Goal: Find specific page/section

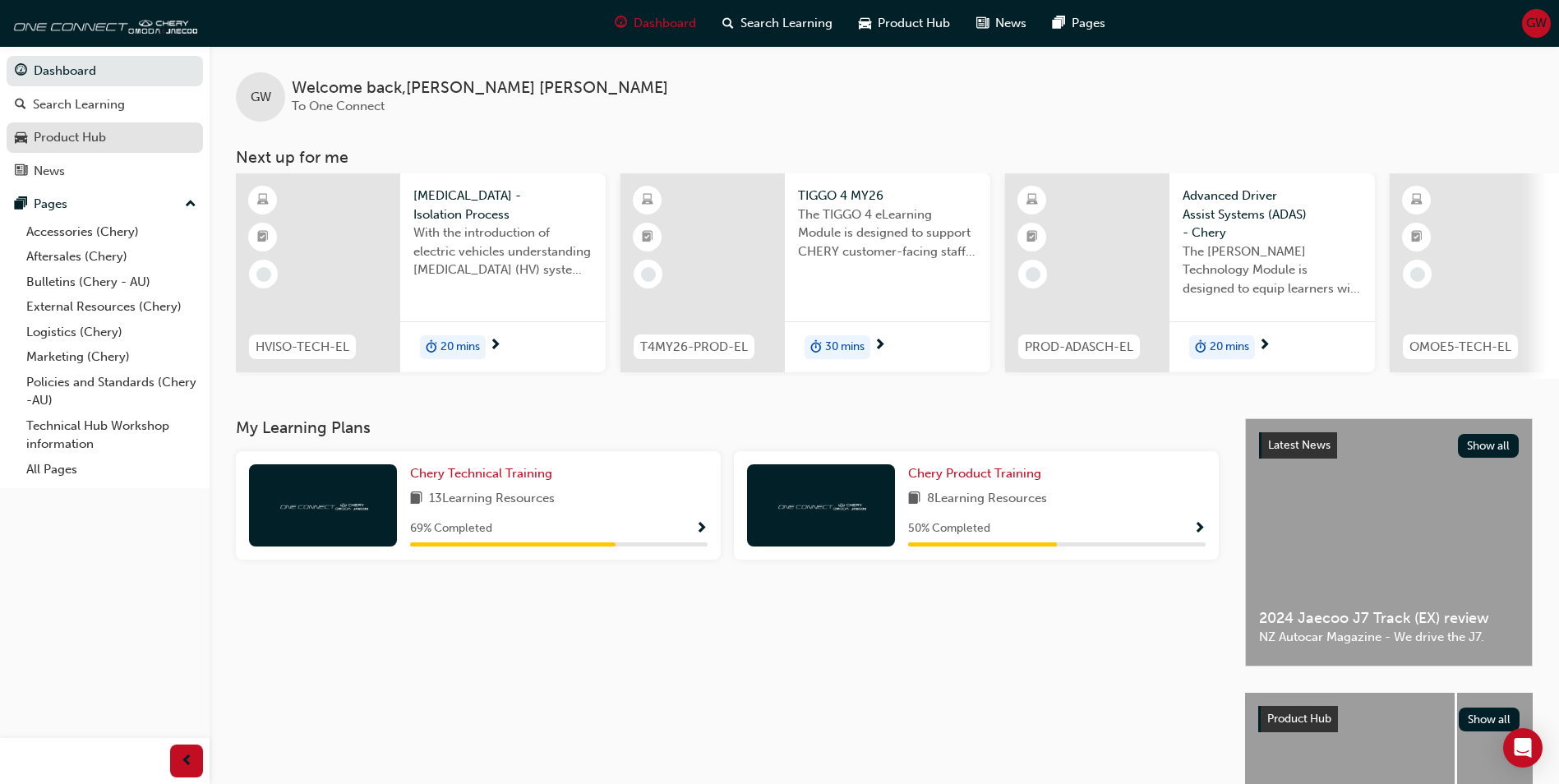
click at [72, 140] on div "Product Hub" at bounding box center [69, 138] width 72 height 19
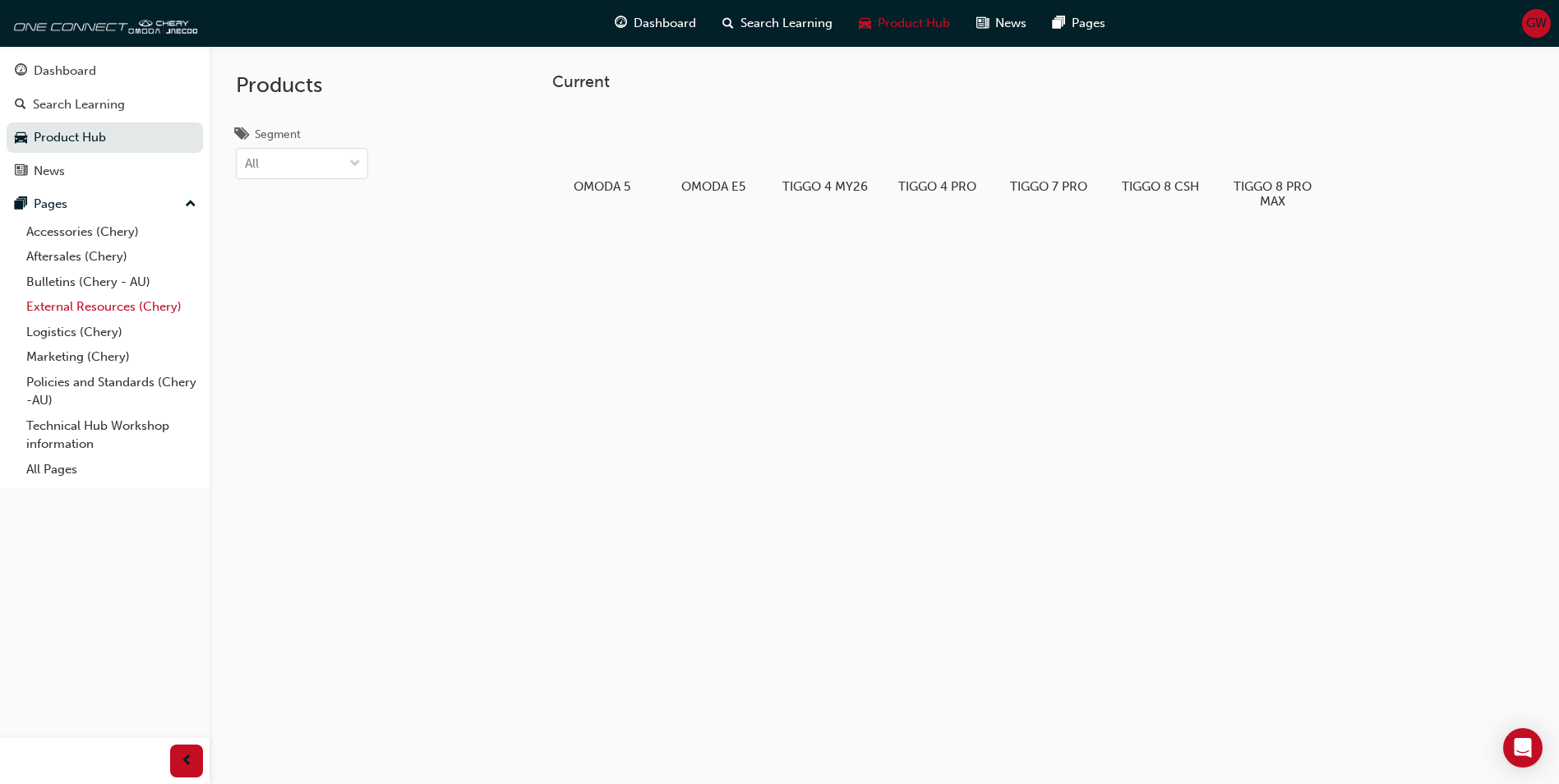
click at [92, 305] on link "External Resources (Chery)" at bounding box center [111, 307] width 183 height 26
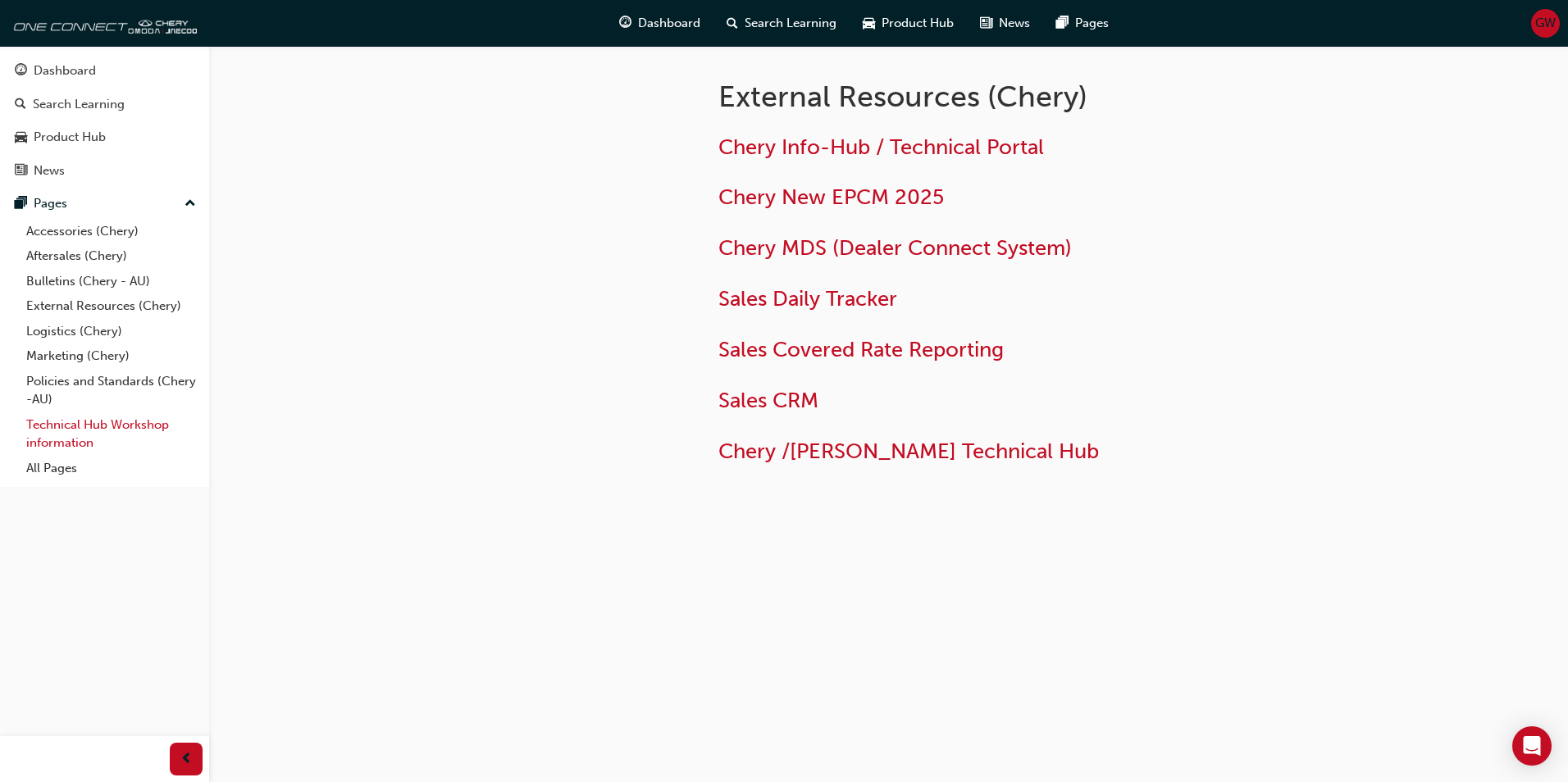
click at [114, 422] on link "Technical Hub Workshop information" at bounding box center [111, 434] width 183 height 44
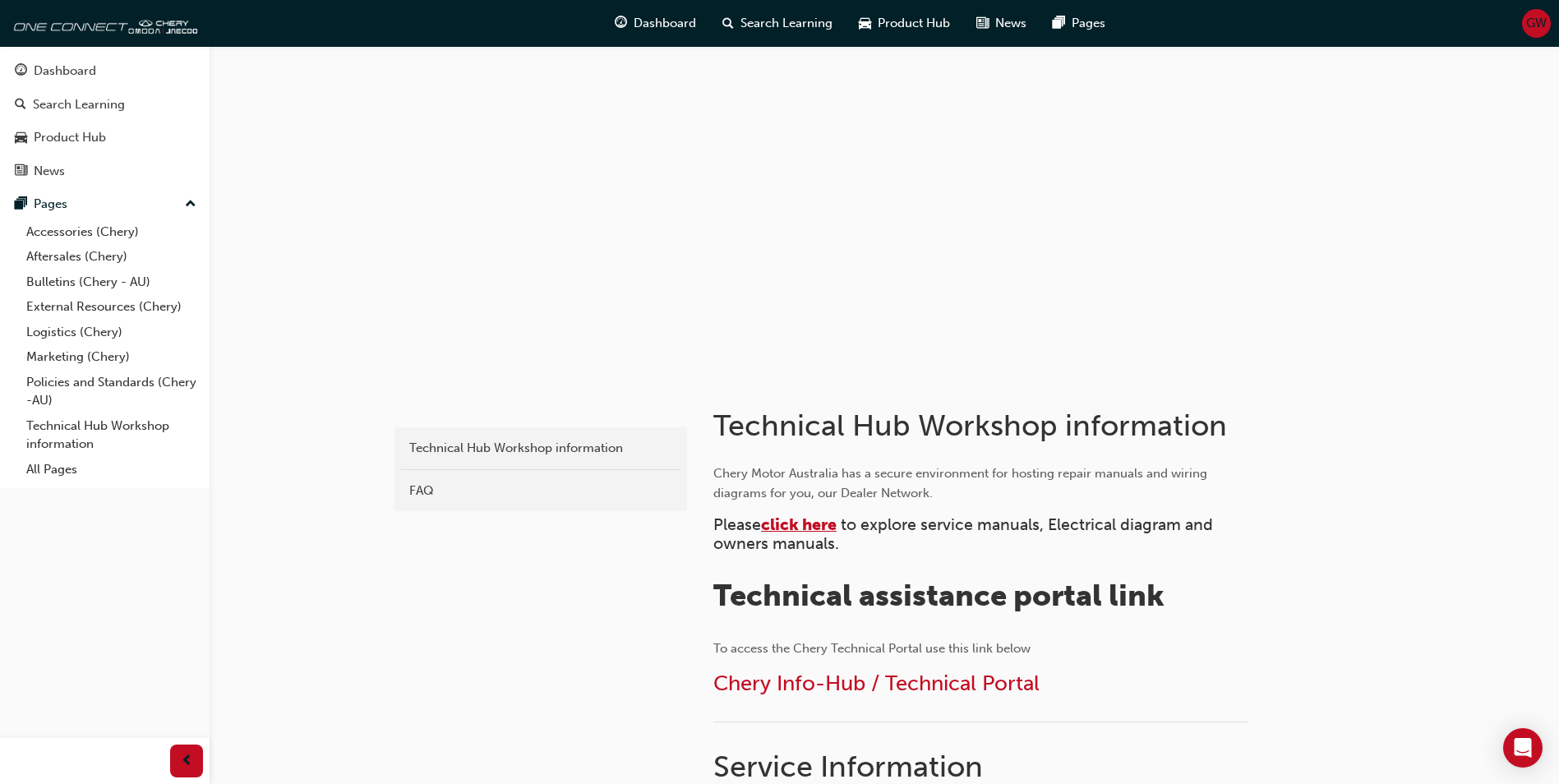
click at [797, 521] on span "click here" at bounding box center [799, 525] width 75 height 19
